Goal: Register for event/course

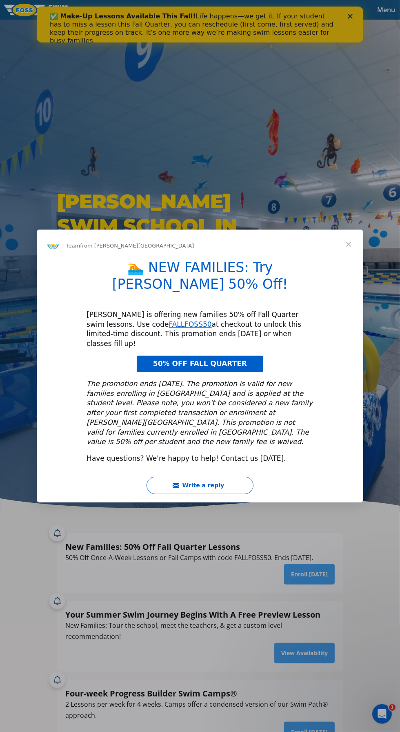
click at [360, 16] on div "Intercom messenger" at bounding box center [200, 366] width 400 height 732
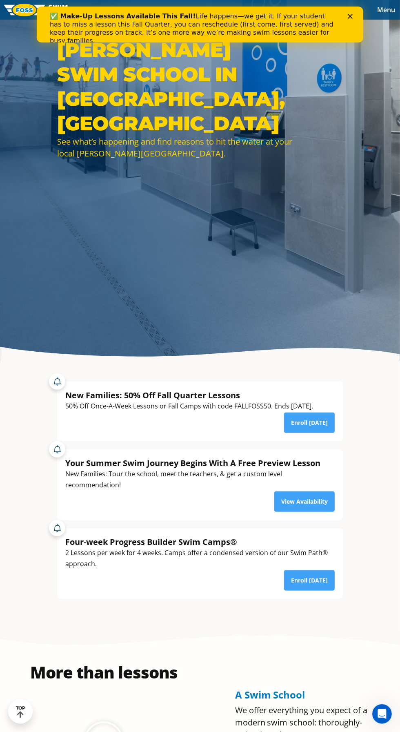
scroll to position [155, 0]
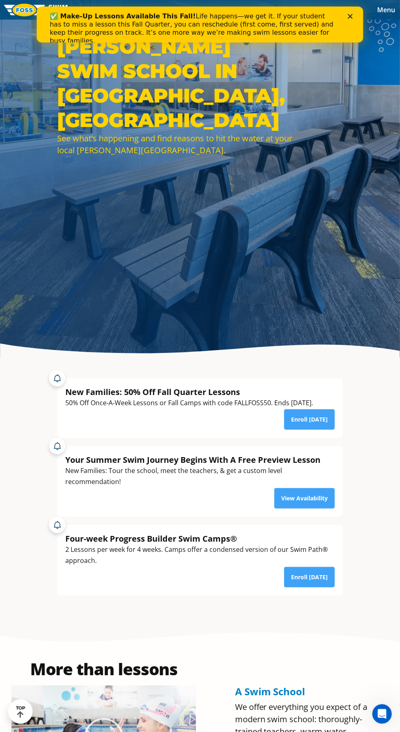
click at [388, 580] on div "Four-week Progress Builder Swim Camps® 2 Lessons per week for 4 weeks. Camps of…" at bounding box center [199, 555] width 385 height 79
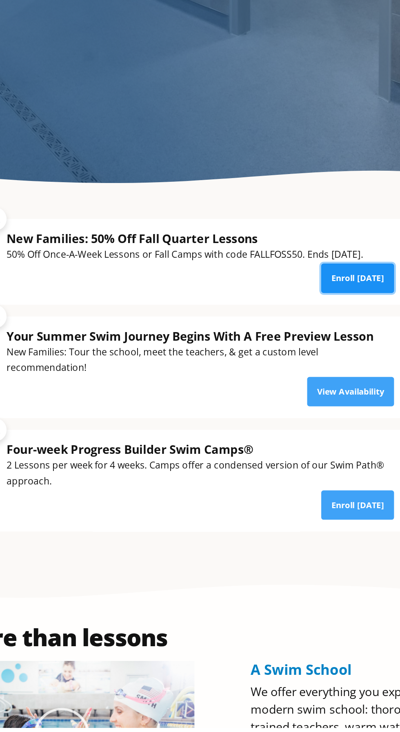
click at [313, 429] on link "Enroll [DATE]" at bounding box center [309, 419] width 51 height 20
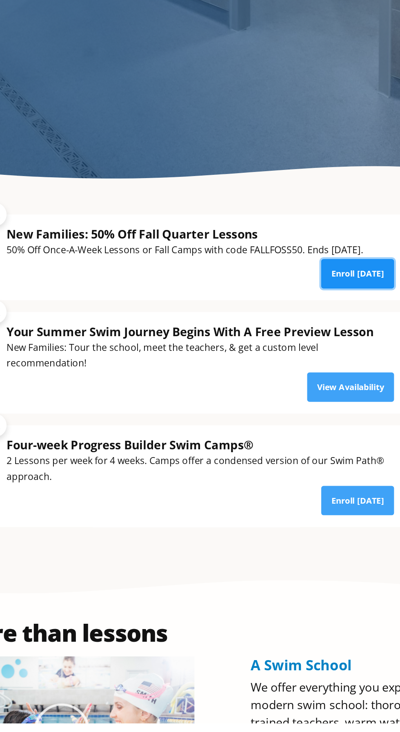
scroll to position [166, 0]
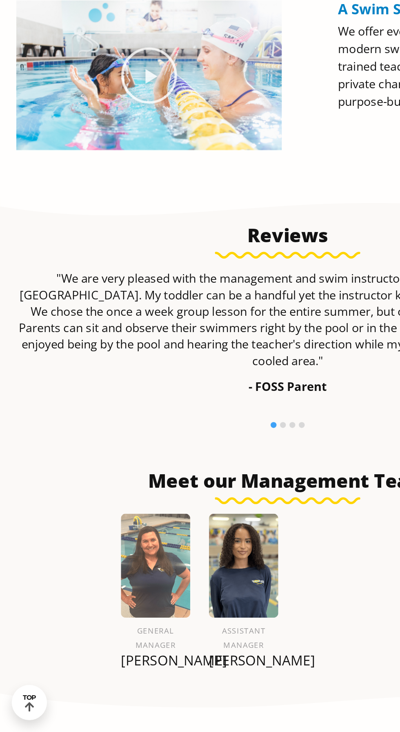
scroll to position [616, 0]
